Goal: Task Accomplishment & Management: Use online tool/utility

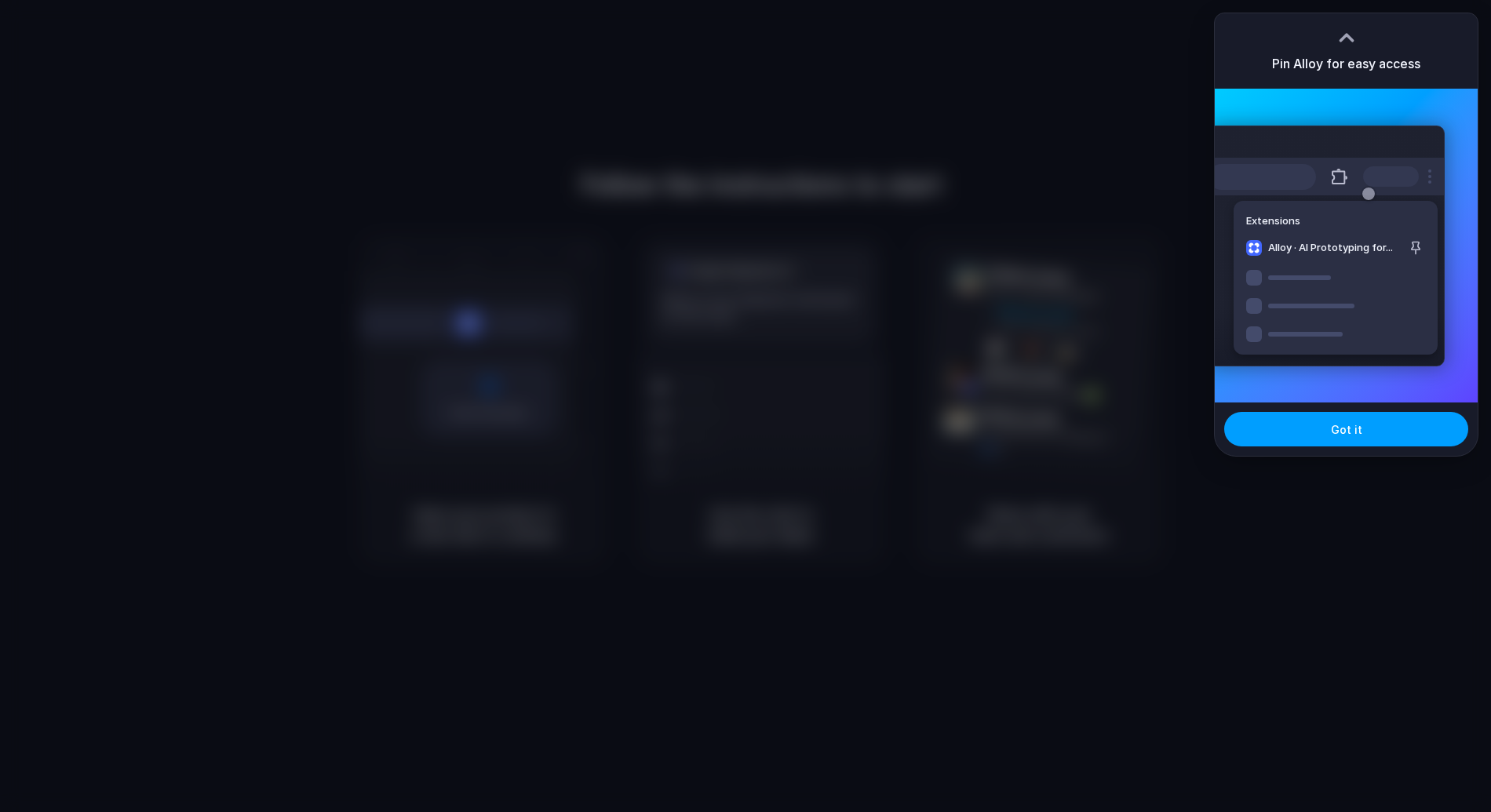
click at [1398, 432] on button "Got it" at bounding box center [1345, 429] width 244 height 35
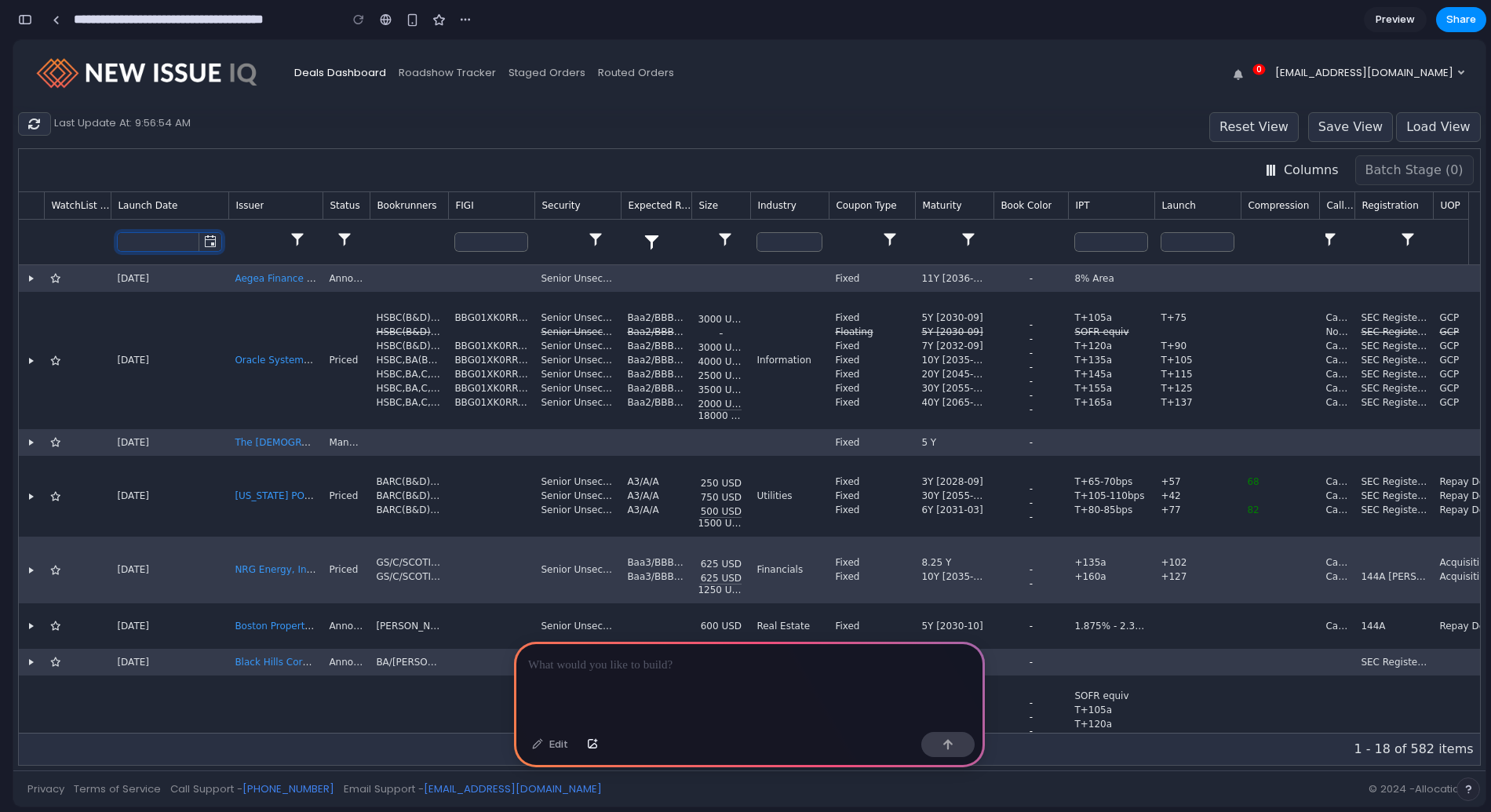
click at [214, 240] on icon "select" at bounding box center [210, 241] width 13 height 13
click at [40, 123] on icon at bounding box center [34, 123] width 13 height 13
click at [424, 66] on link "Roadshow Tracker" at bounding box center [447, 73] width 110 height 29
click at [1269, 72] on button "0" at bounding box center [1246, 73] width 45 height 29
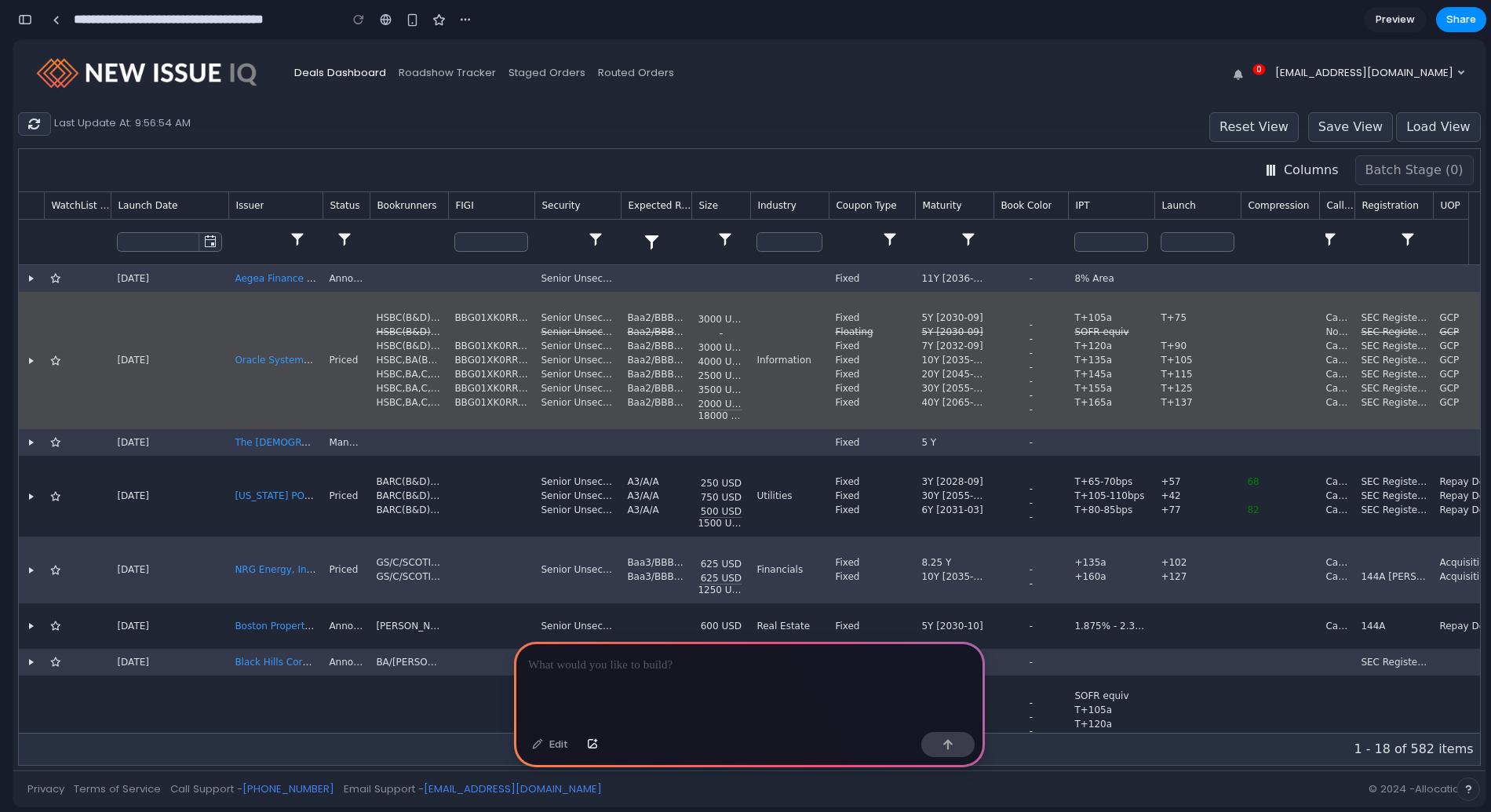
click at [32, 358] on icon "Expand" at bounding box center [31, 360] width 13 height 13
click at [29, 358] on icon "Expand" at bounding box center [31, 360] width 5 height 6
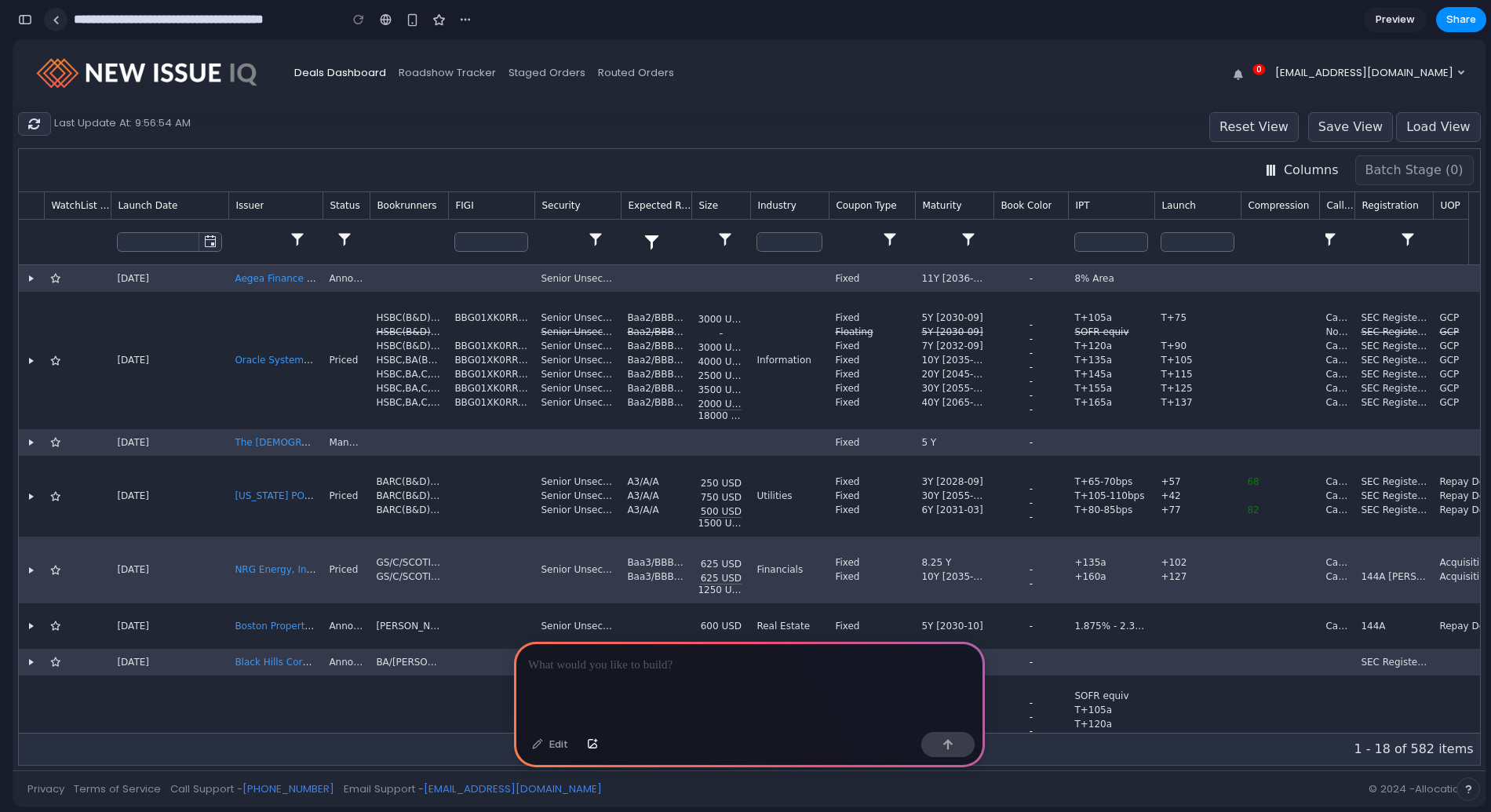
click at [59, 15] on link at bounding box center [55, 19] width 23 height 23
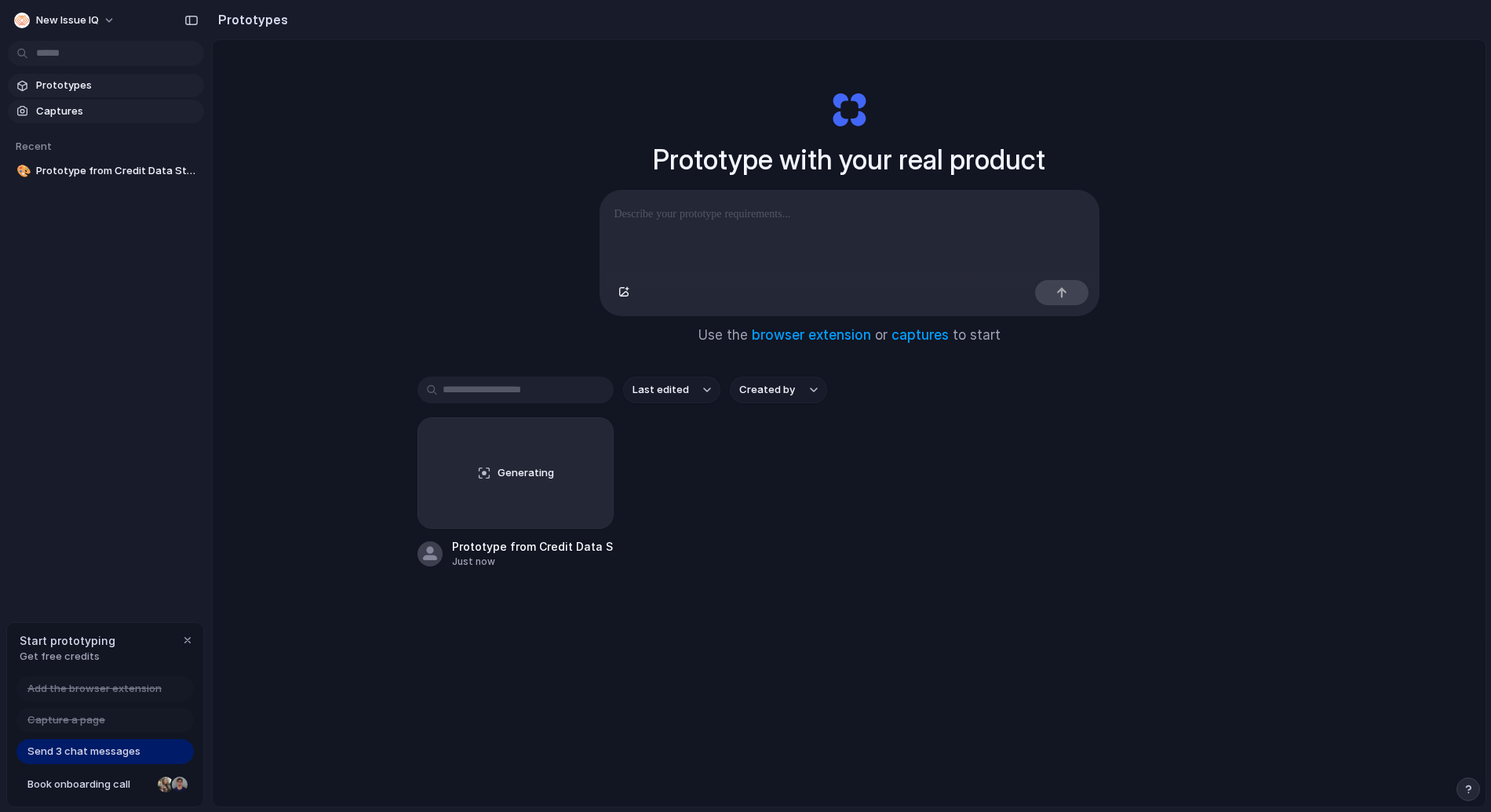
click at [90, 109] on span "Captures" at bounding box center [117, 112] width 161 height 16
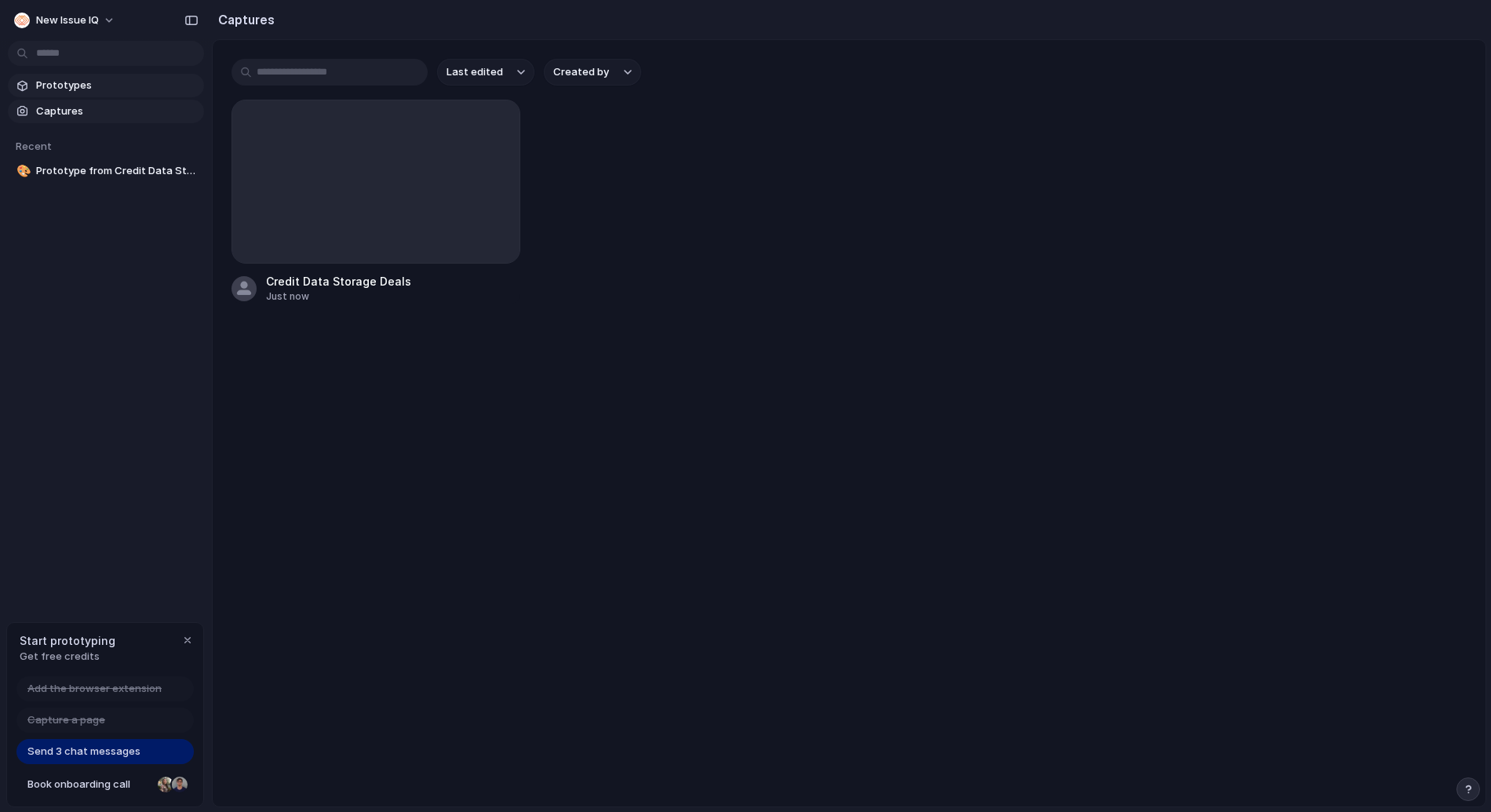
click at [87, 80] on span "Prototypes" at bounding box center [117, 85] width 161 height 16
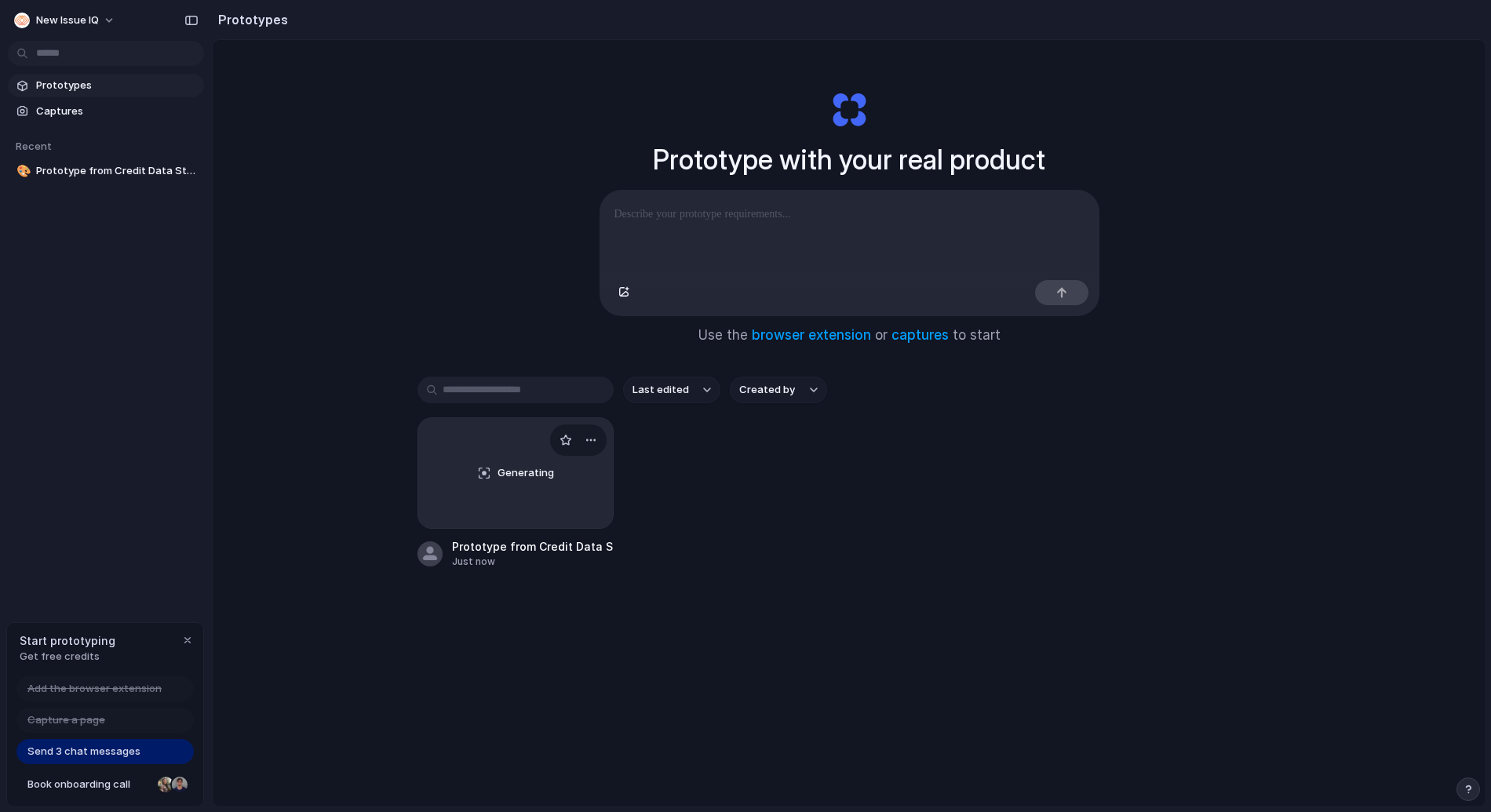
click at [525, 481] on span "Generating" at bounding box center [525, 473] width 56 height 16
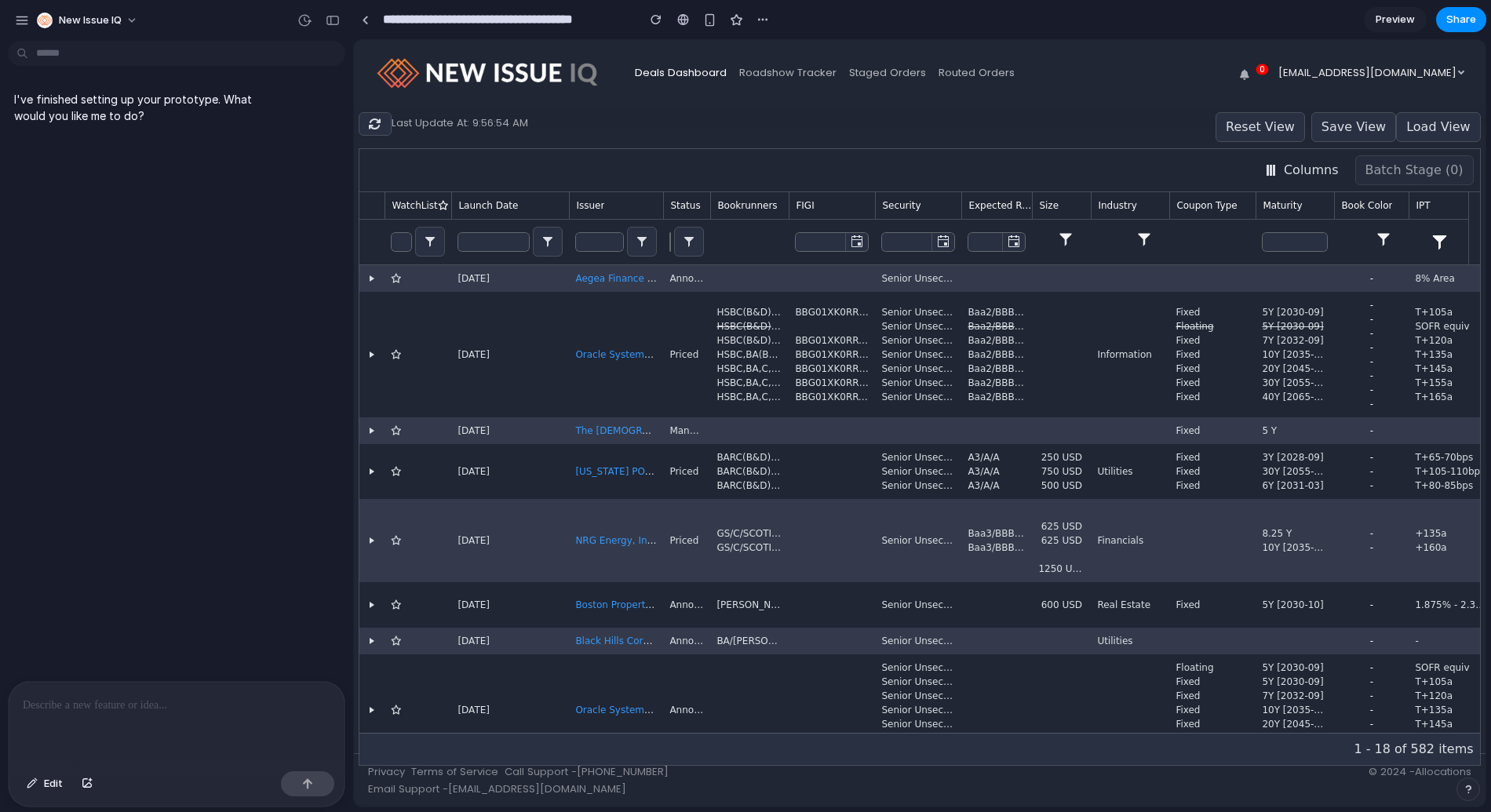
click at [334, 19] on div "button" at bounding box center [332, 19] width 15 height 11
click at [330, 17] on div "button" at bounding box center [332, 19] width 15 height 11
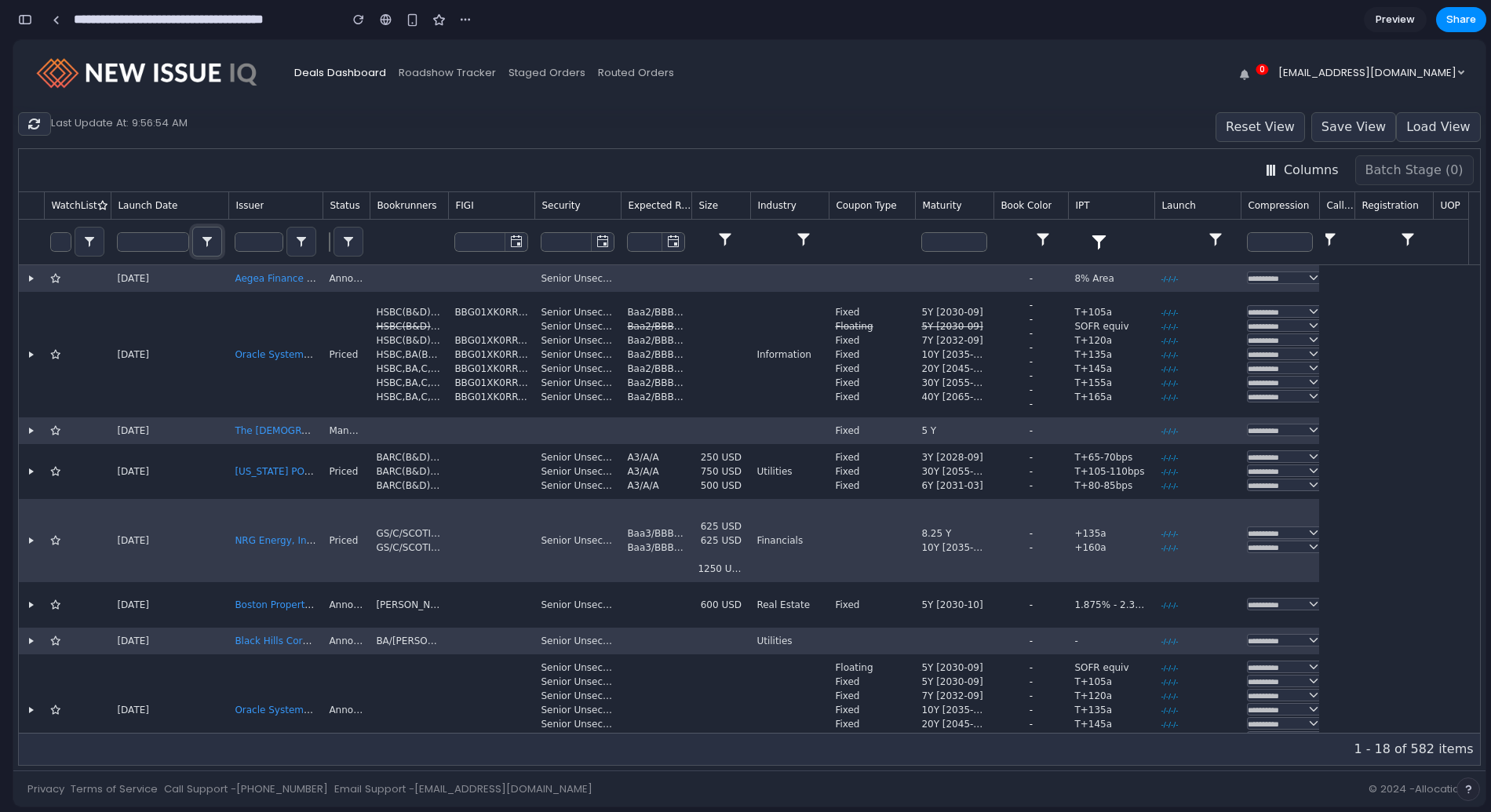
click at [212, 243] on icon at bounding box center [207, 241] width 18 height 13
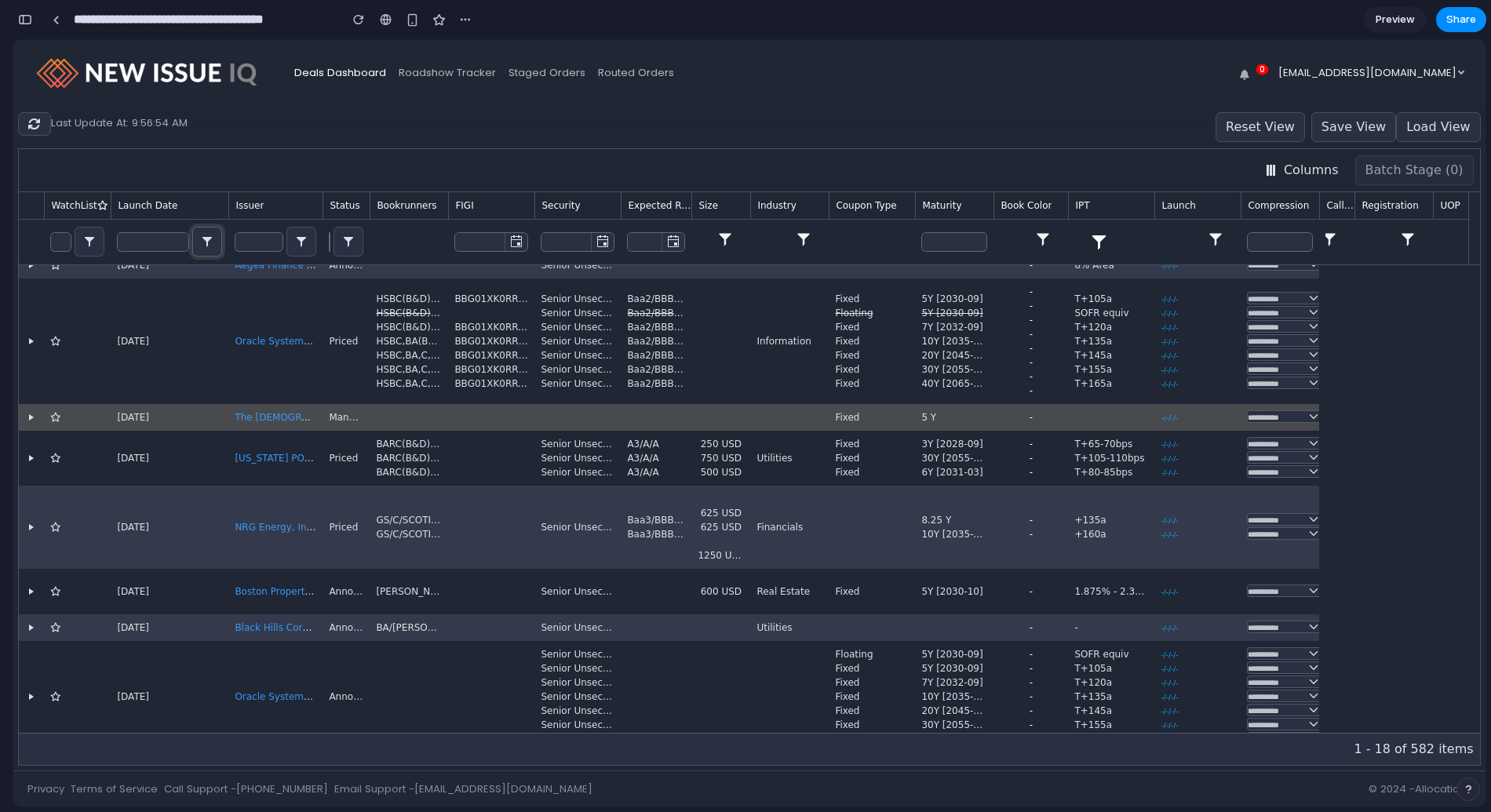
scroll to position [100, 0]
